Goal: Task Accomplishment & Management: Use online tool/utility

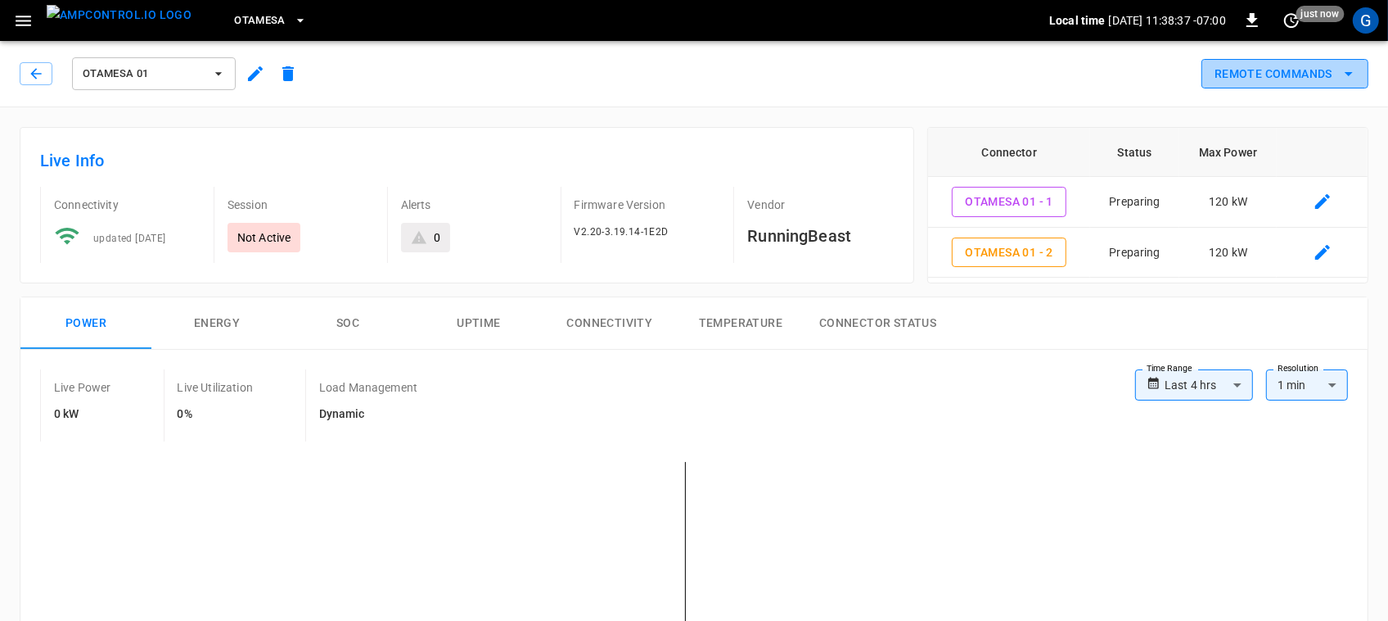
click at [1316, 83] on button "Remote Commands" at bounding box center [1285, 74] width 167 height 30
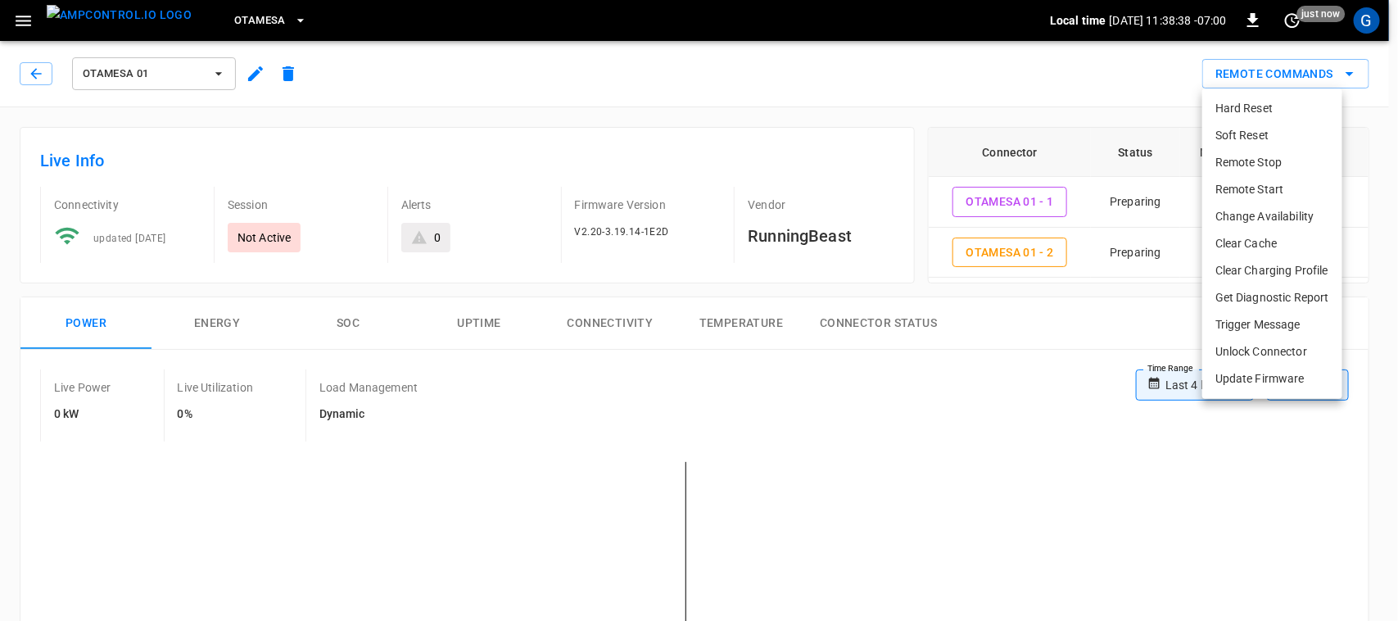
click at [1241, 188] on li "Remote Start" at bounding box center [1272, 189] width 140 height 27
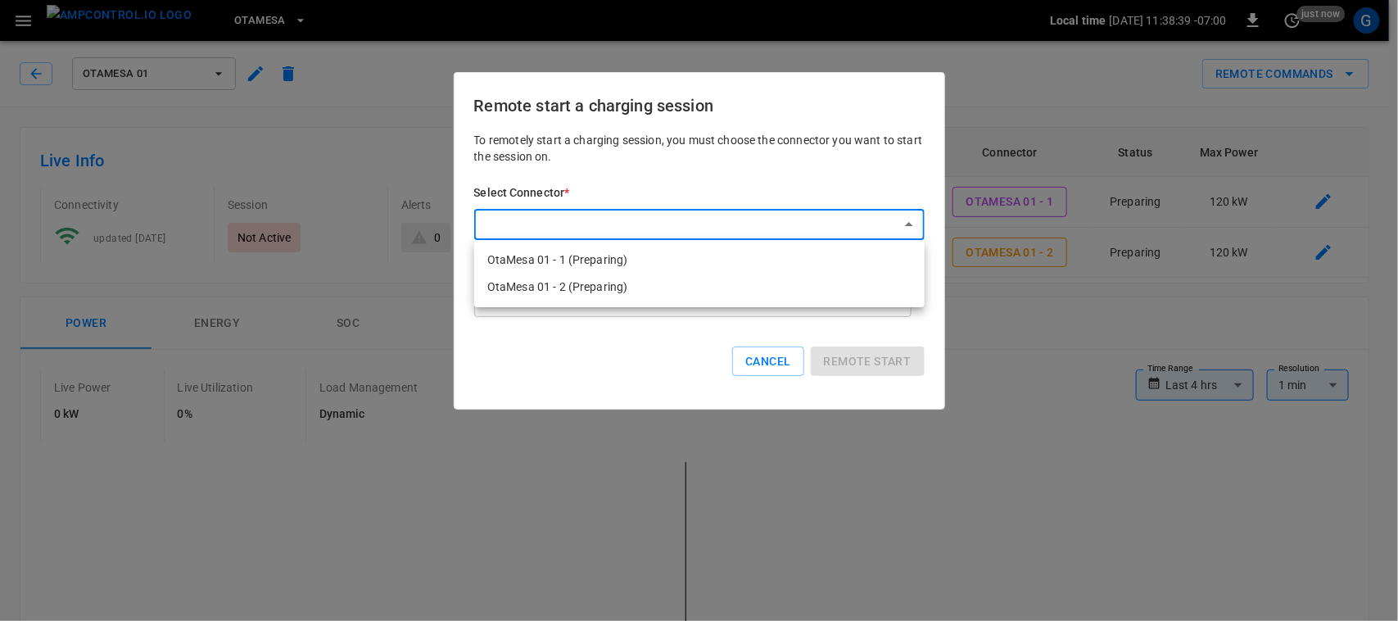
click at [771, 226] on div at bounding box center [699, 310] width 1398 height 621
click at [771, 255] on li "OtaMesa 01 - 1 (Preparing)" at bounding box center [699, 259] width 450 height 27
type input "**********"
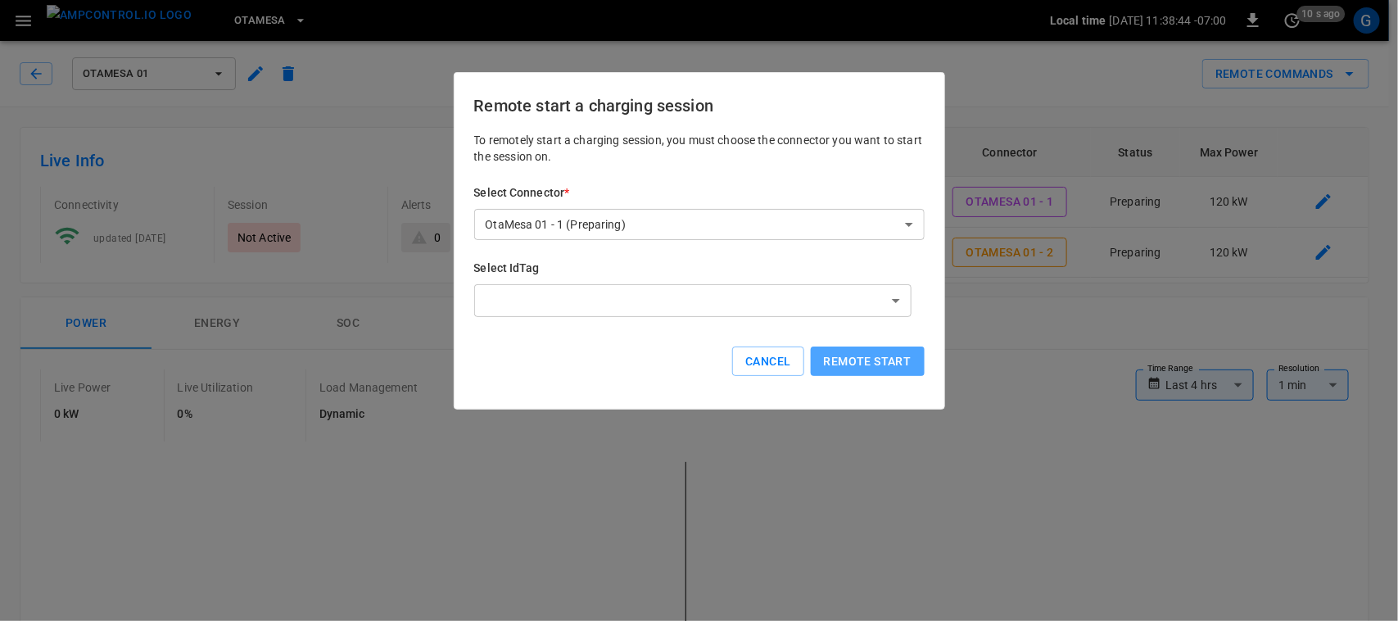
click at [836, 349] on button "Remote start" at bounding box center [868, 361] width 114 height 30
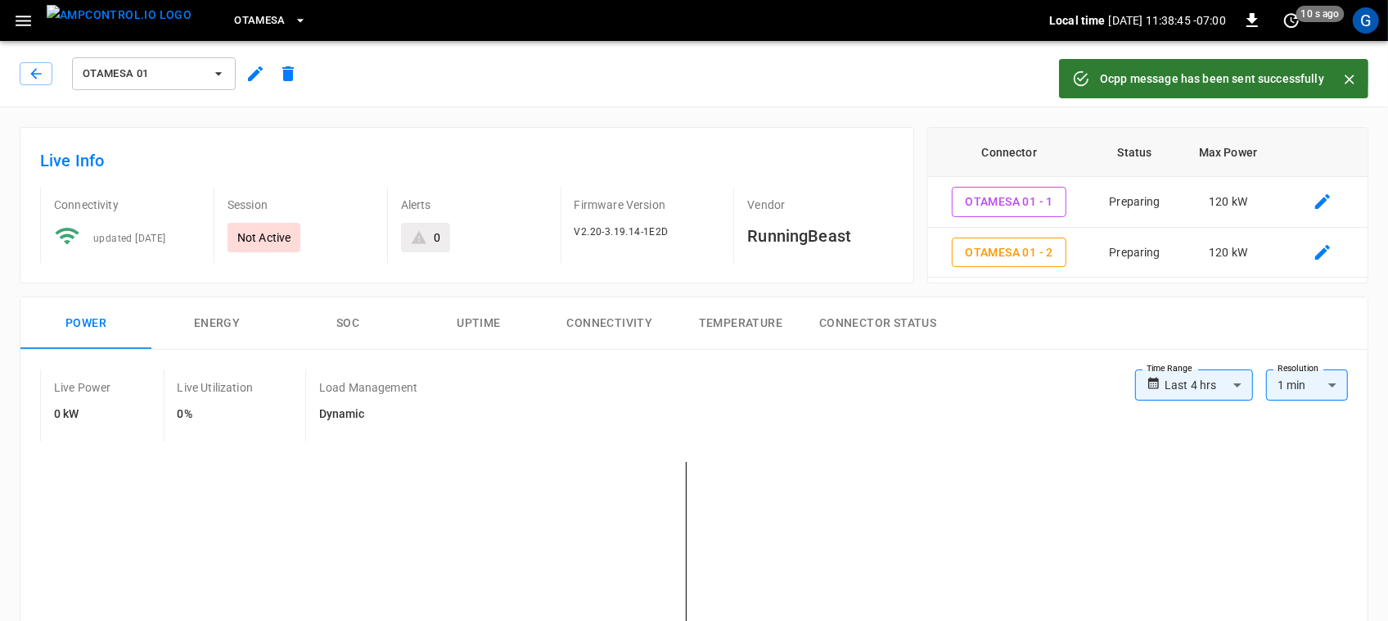
click at [1349, 75] on icon "Close" at bounding box center [1350, 79] width 16 height 16
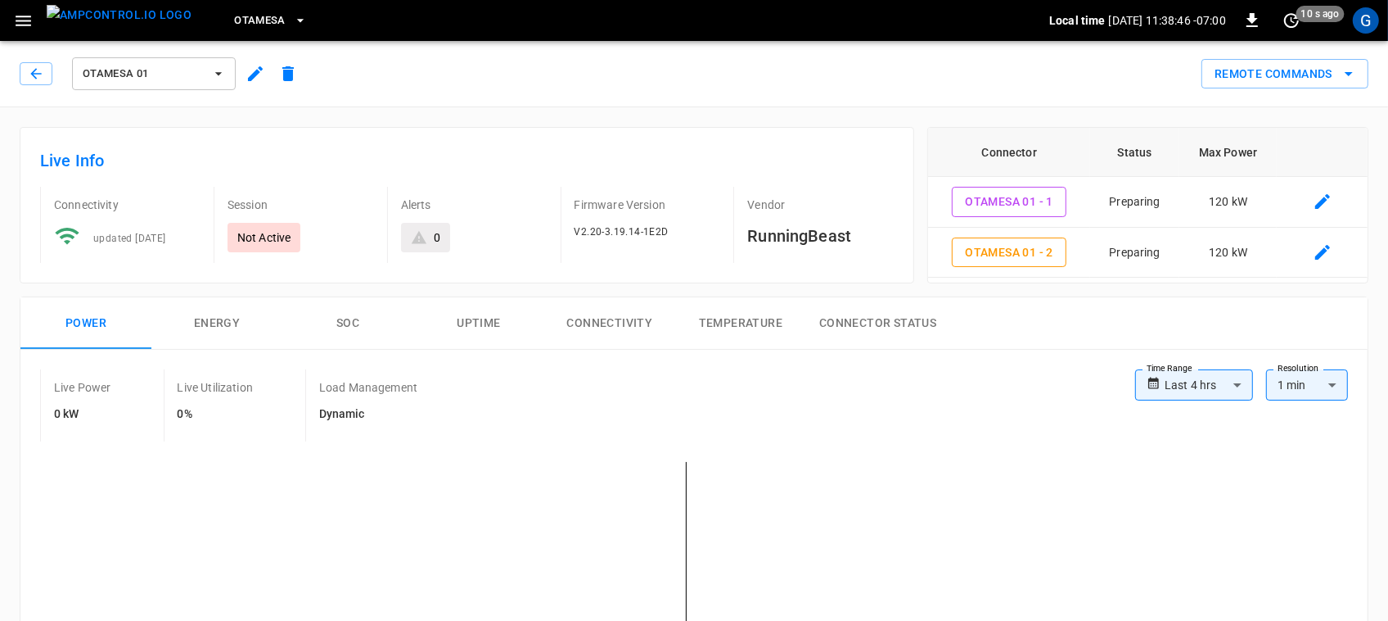
click at [1349, 75] on icon "remote commands options" at bounding box center [1349, 74] width 8 height 4
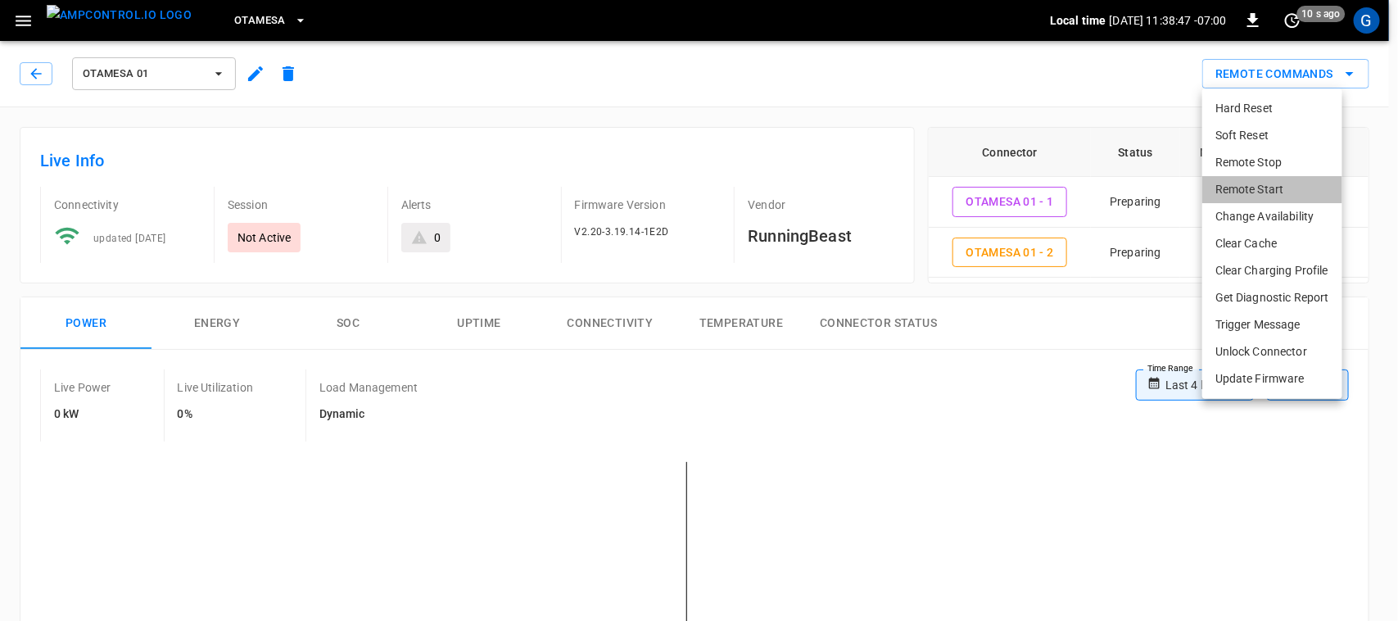
click at [1267, 196] on li "Remote Start" at bounding box center [1272, 189] width 140 height 27
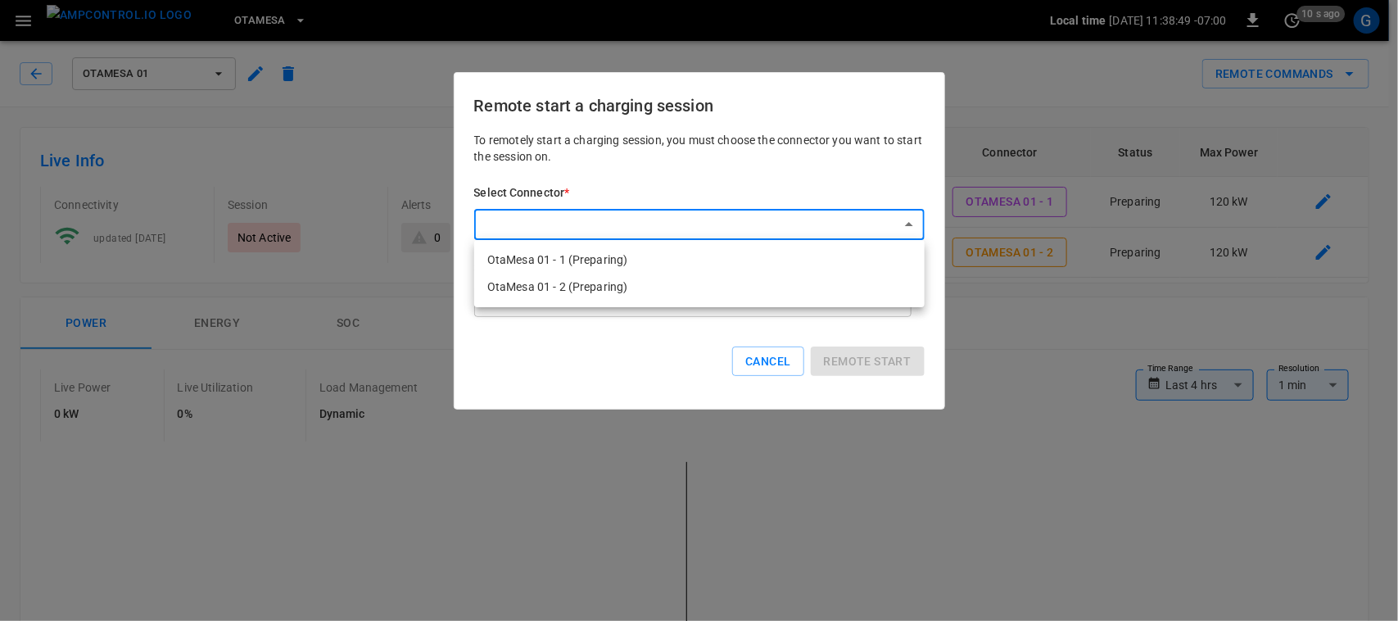
click at [772, 288] on li "OtaMesa 01 - 2 (Preparing)" at bounding box center [699, 286] width 450 height 27
type input "**********"
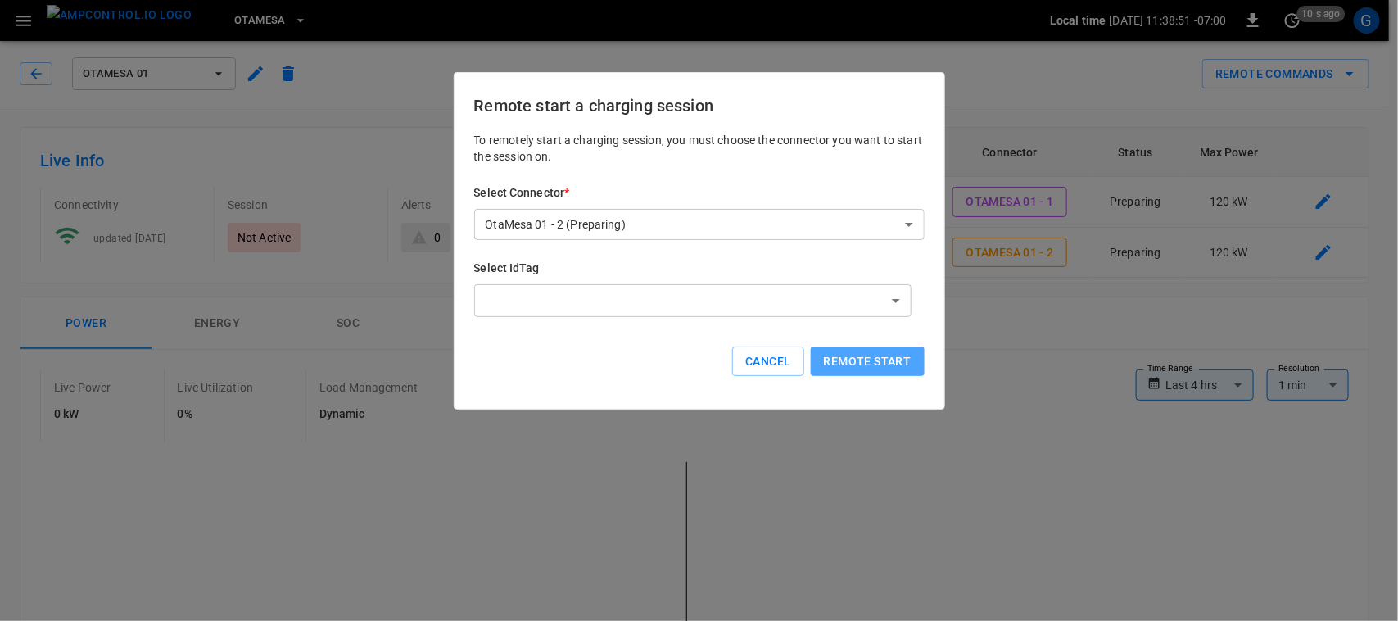
click at [846, 363] on button "Remote start" at bounding box center [868, 361] width 114 height 30
